Goal: Complete application form: Complete application form

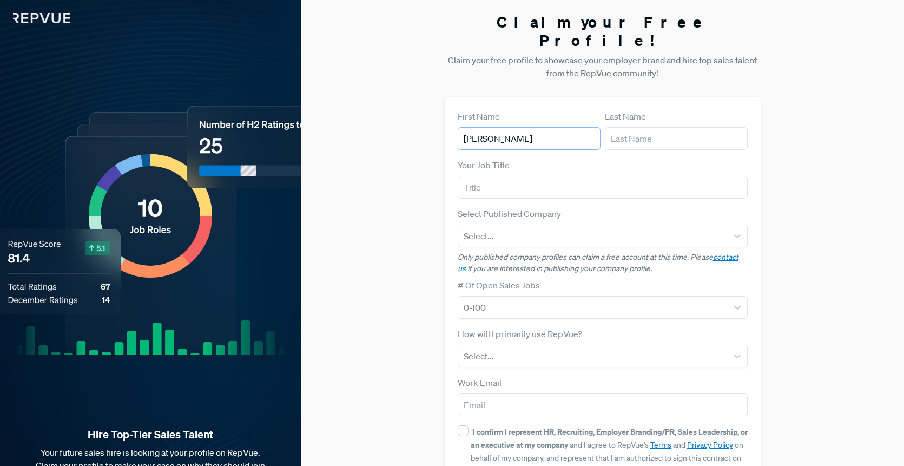
type input "[PERSON_NAME]"
type input "Dastan"
type input "Head of Global Strategy"
click at [734, 230] on icon at bounding box center [737, 235] width 11 height 11
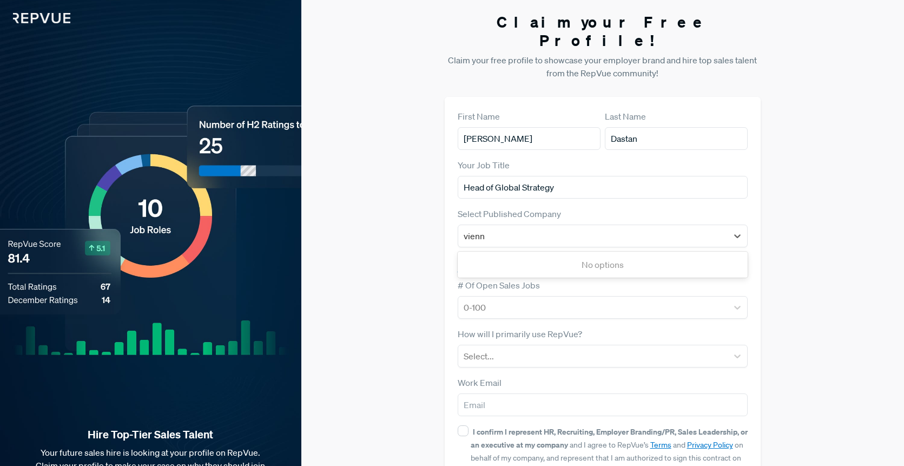
type input "vienn"
click at [854, 240] on div "Claim your Free Profile! Claim your free profile to showcase your employer bran…" at bounding box center [602, 272] width 603 height 544
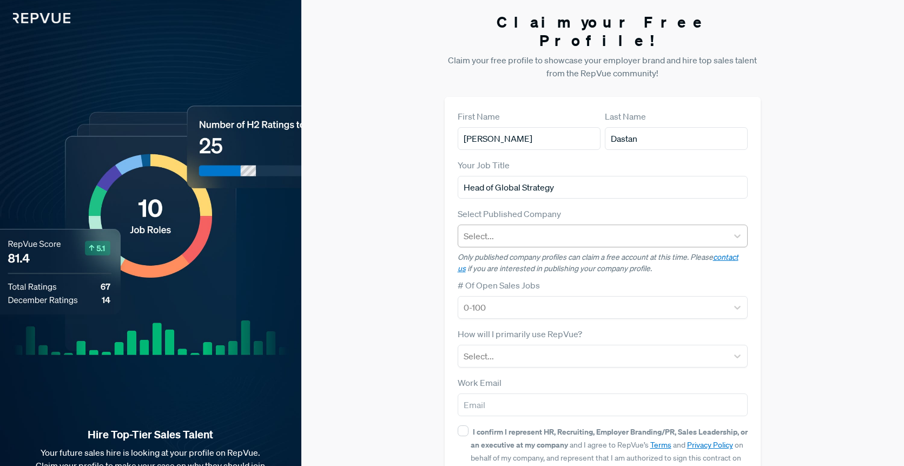
click at [589, 228] on div at bounding box center [593, 235] width 259 height 15
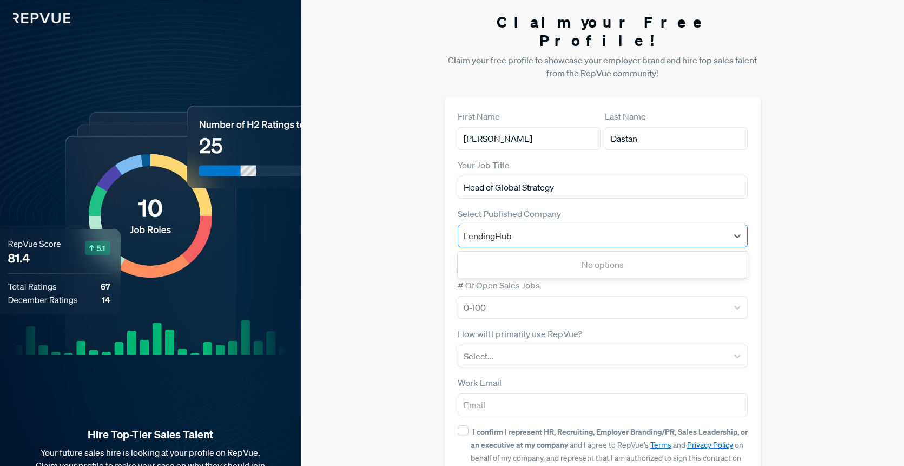
type input "LendingHub"
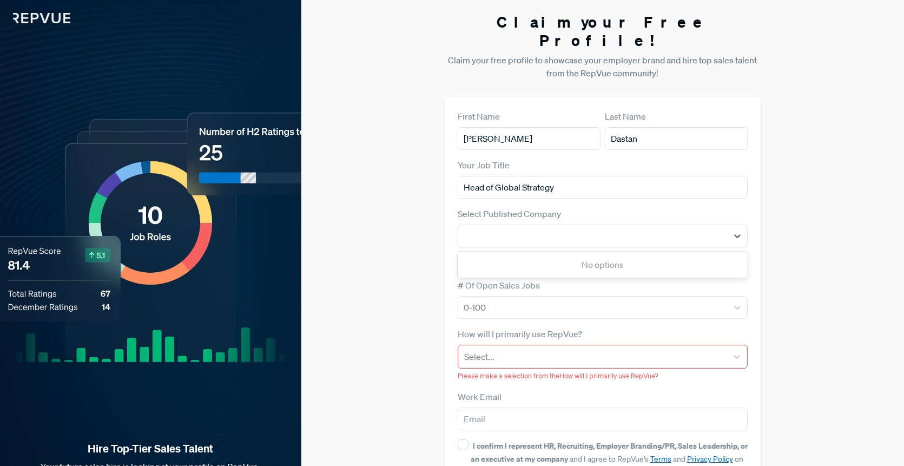
click at [580, 327] on div "How will I primarily use RepVue? Select... Please make a selection from the How…" at bounding box center [603, 354] width 290 height 54
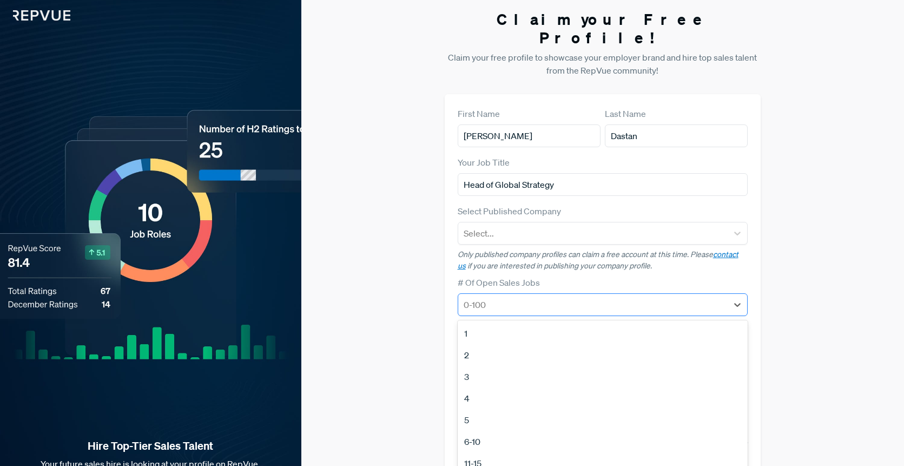
click at [534, 297] on div at bounding box center [593, 304] width 259 height 15
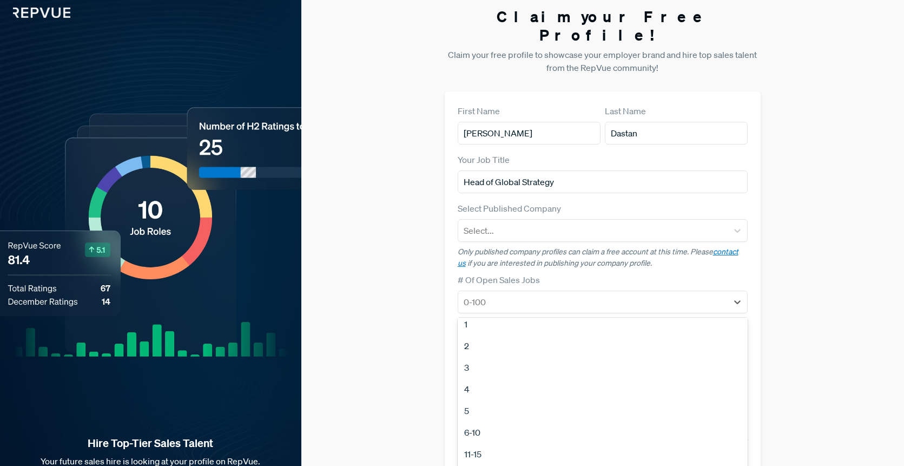
scroll to position [17, 0]
click at [493, 411] on div "6-10" at bounding box center [603, 422] width 290 height 22
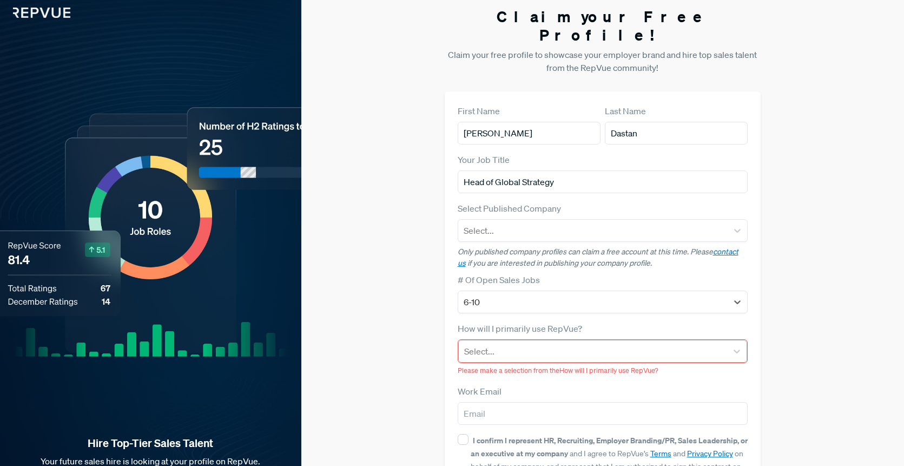
click at [507, 344] on div at bounding box center [593, 351] width 258 height 15
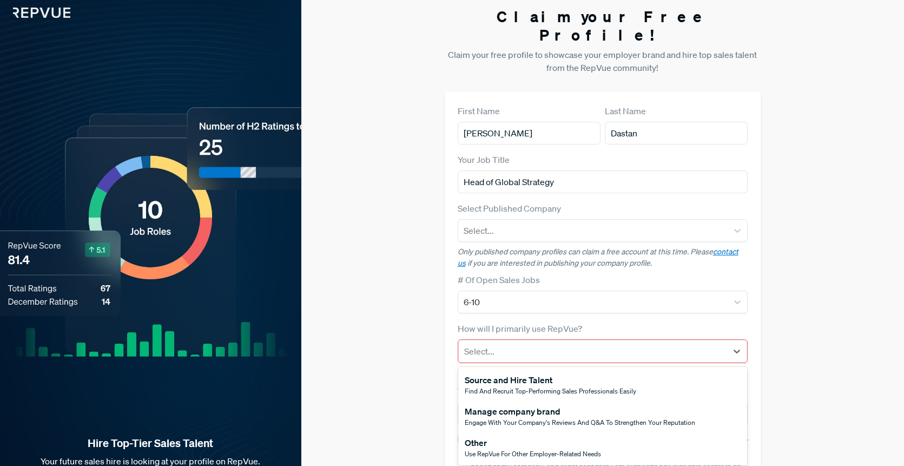
click at [516, 373] on div "Source and Hire Talent" at bounding box center [550, 379] width 171 height 13
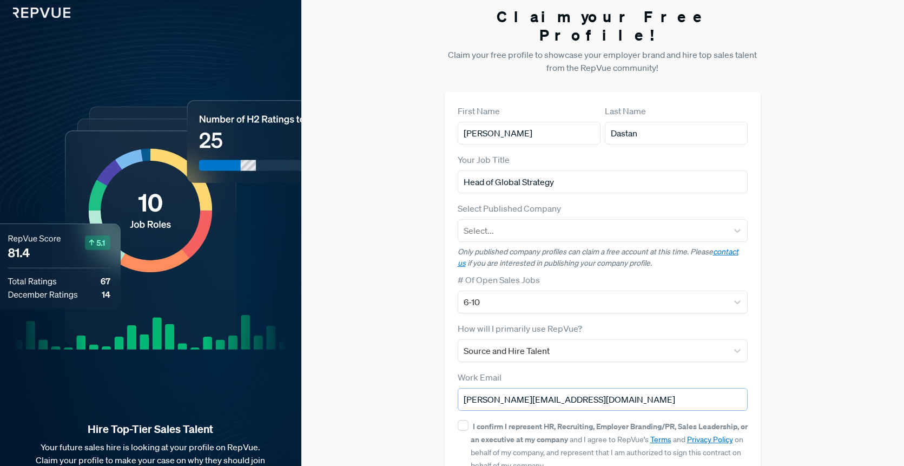
scroll to position [51, 0]
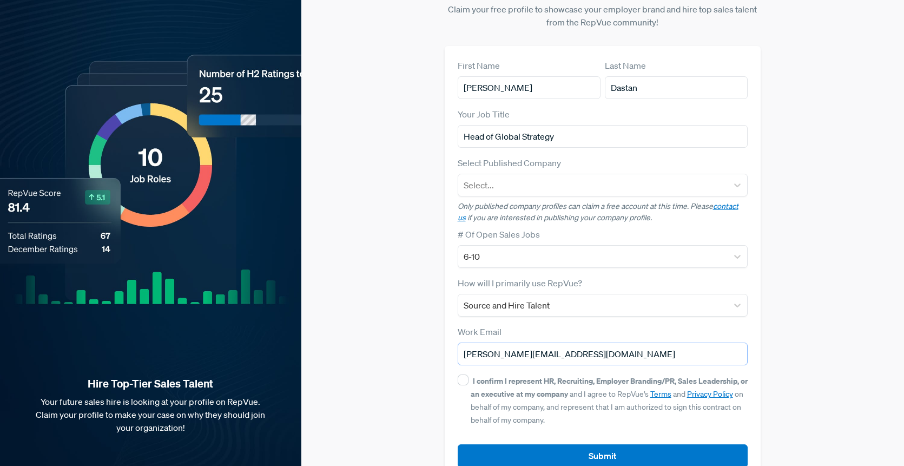
type input "[PERSON_NAME][EMAIL_ADDRESS][DOMAIN_NAME]"
click at [531, 374] on div "I confirm I represent HR, Recruiting, Employer Branding/PR, Sales Leadership, o…" at bounding box center [610, 400] width 278 height 52
click at [468, 374] on input "I confirm I represent HR, Recruiting, Employer Branding/PR, Sales Leadership, o…" at bounding box center [463, 379] width 11 height 11
checkbox input "true"
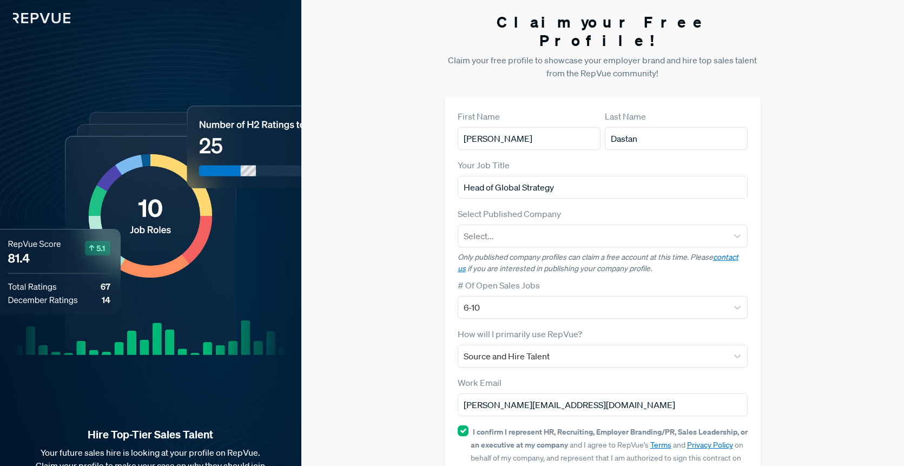
scroll to position [22, 0]
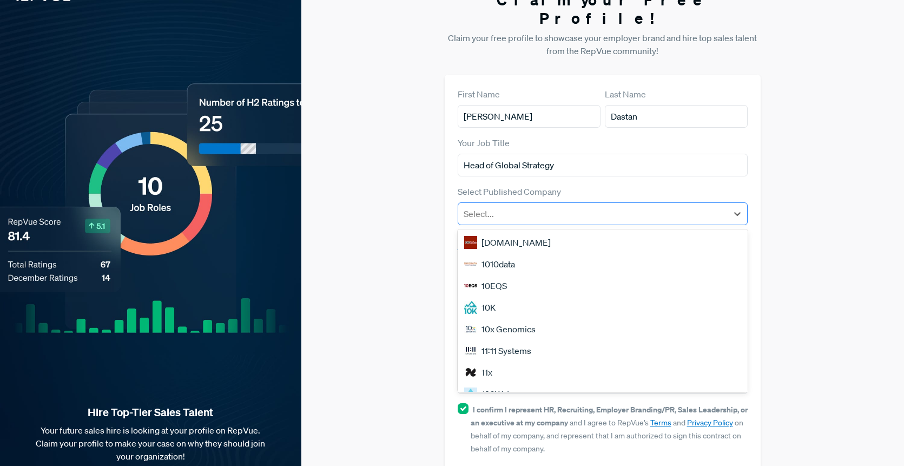
click at [533, 206] on div at bounding box center [593, 213] width 259 height 15
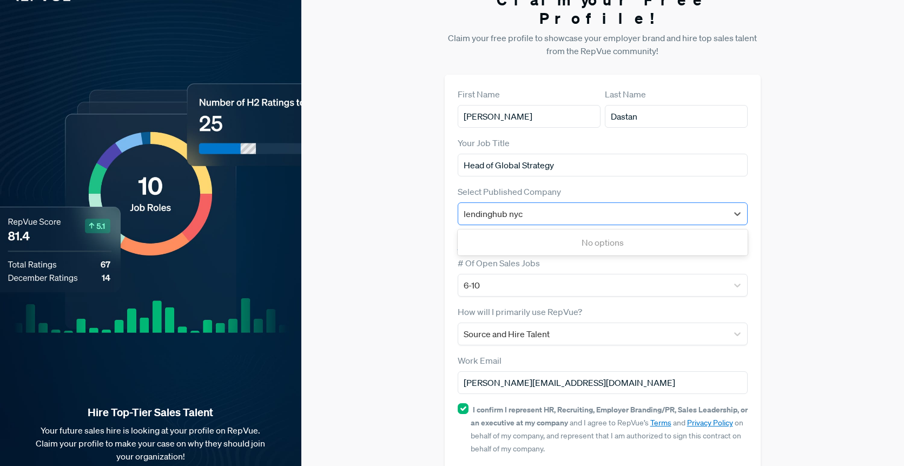
type input "lendinghub nyc"
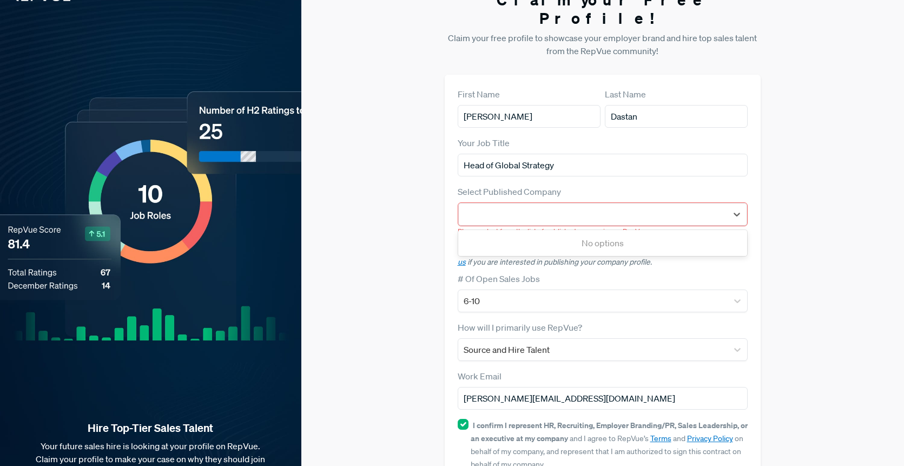
click at [764, 381] on div "Claim your Free Profile! Claim your free profile to showcase your employer bran…" at bounding box center [602, 258] width 603 height 560
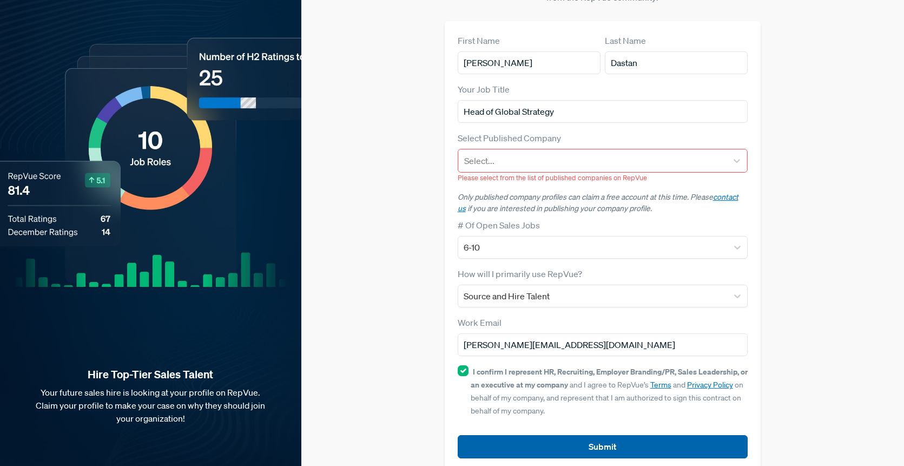
click at [624, 435] on button "Submit" at bounding box center [603, 446] width 290 height 23
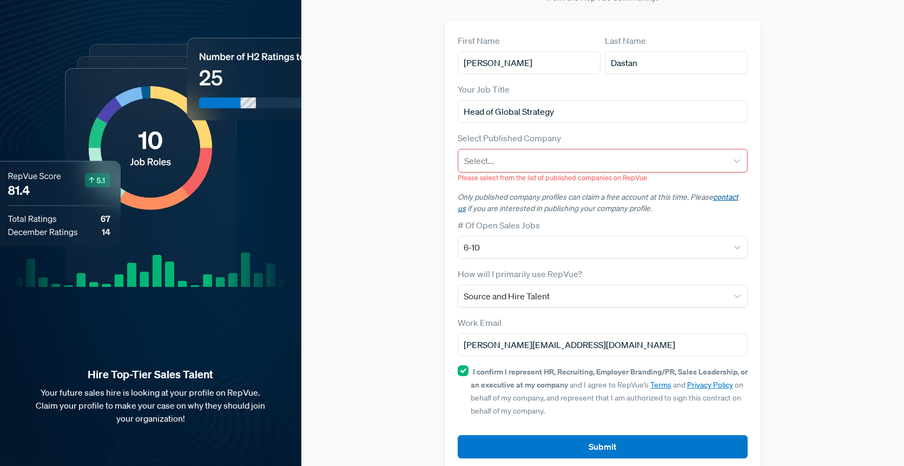
click at [721, 192] on link "contact us" at bounding box center [598, 202] width 281 height 21
click at [730, 192] on link "contact us" at bounding box center [598, 202] width 281 height 21
